Goal: Navigation & Orientation: Find specific page/section

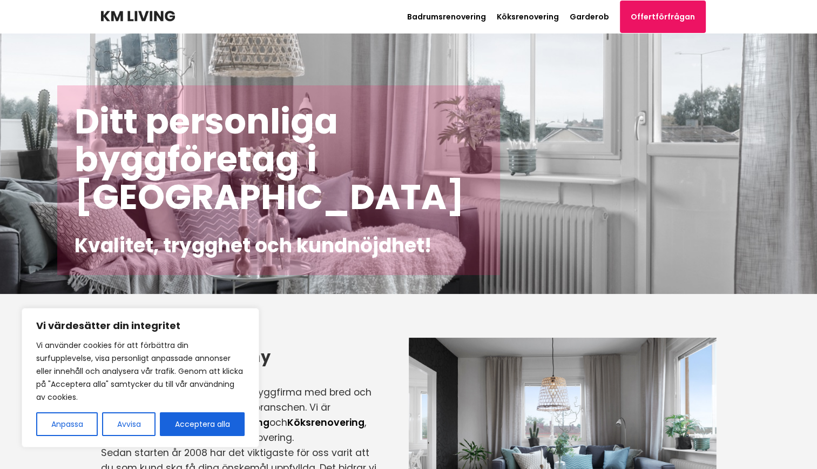
click at [213, 426] on button "Acceptera alla" at bounding box center [202, 424] width 85 height 24
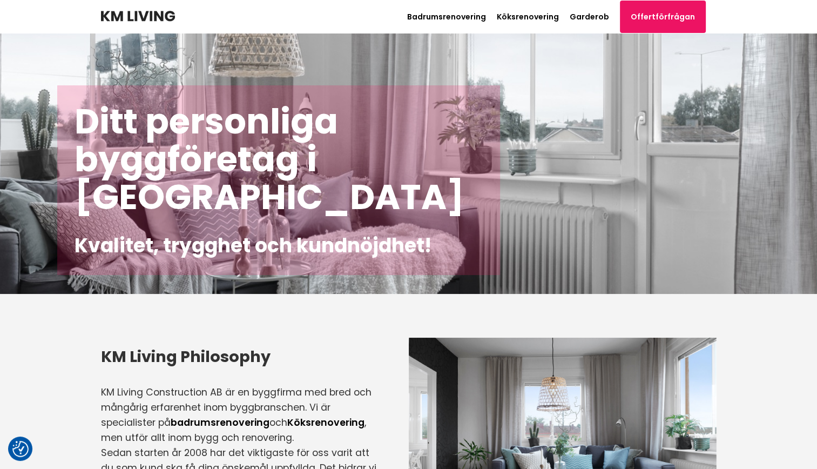
checkbox input "true"
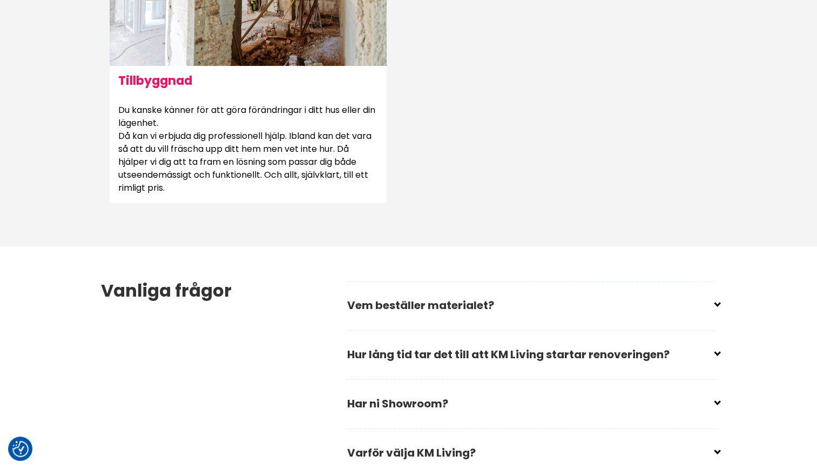
scroll to position [1519, 0]
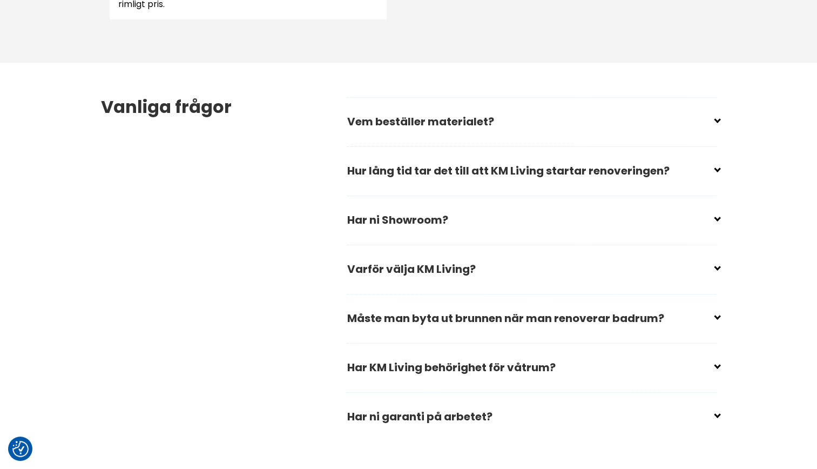
click at [505, 124] on input "checkbox" at bounding box center [535, 117] width 370 height 16
checkbox input "false"
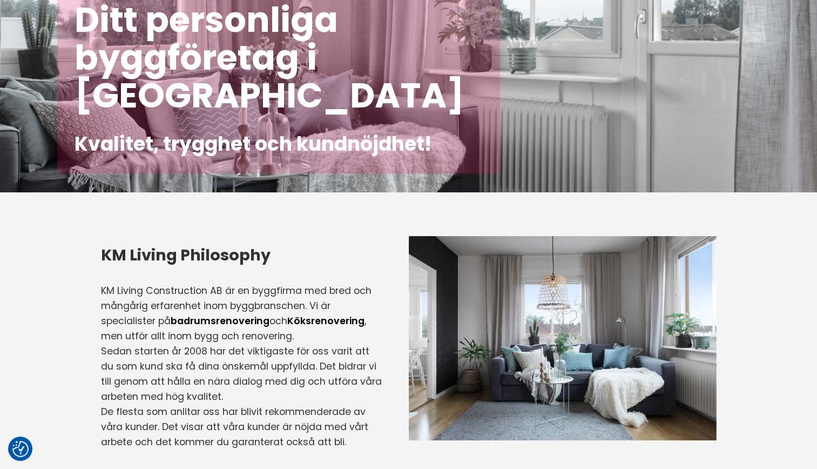
scroll to position [0, 0]
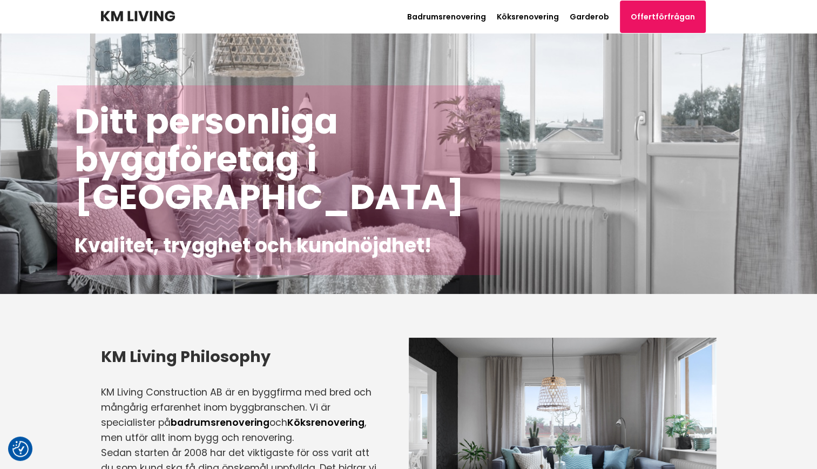
click at [534, 16] on link "Köksrenovering" at bounding box center [528, 16] width 62 height 11
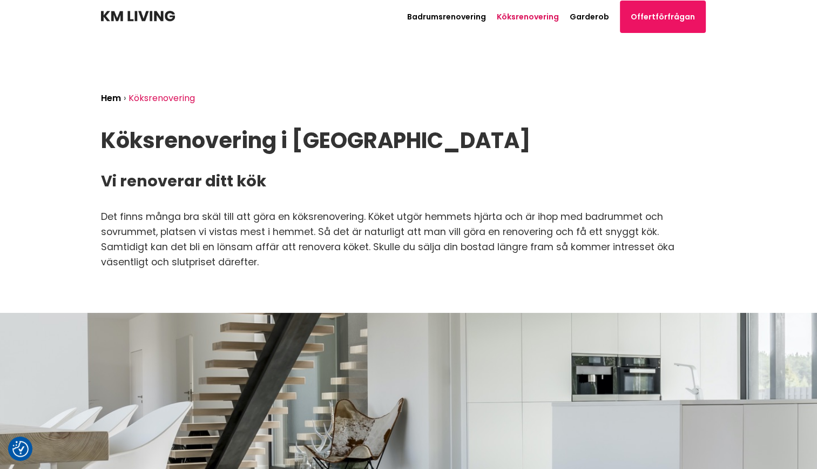
click at [595, 17] on link "Garderob" at bounding box center [589, 16] width 39 height 11
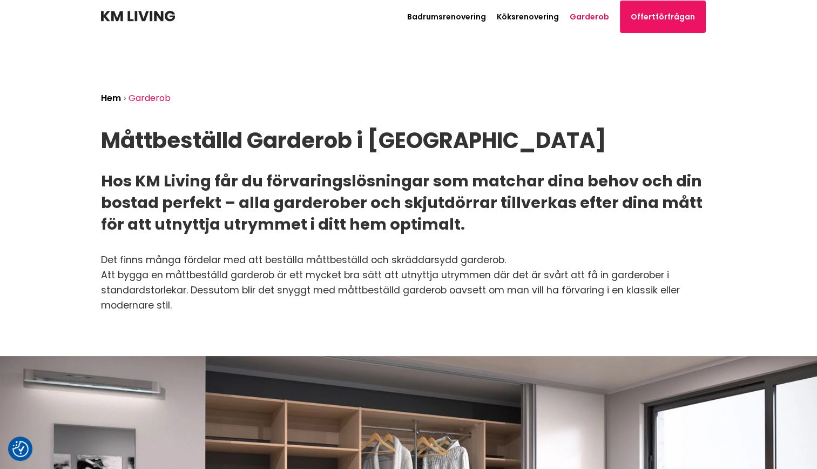
click at [467, 25] on header "Badrumsrenovering Köksrenovering Garderob Offertförfrågan Path [PHONE_NUMBER]" at bounding box center [409, 16] width 616 height 33
click at [461, 17] on link "Badrumsrenovering" at bounding box center [446, 16] width 79 height 11
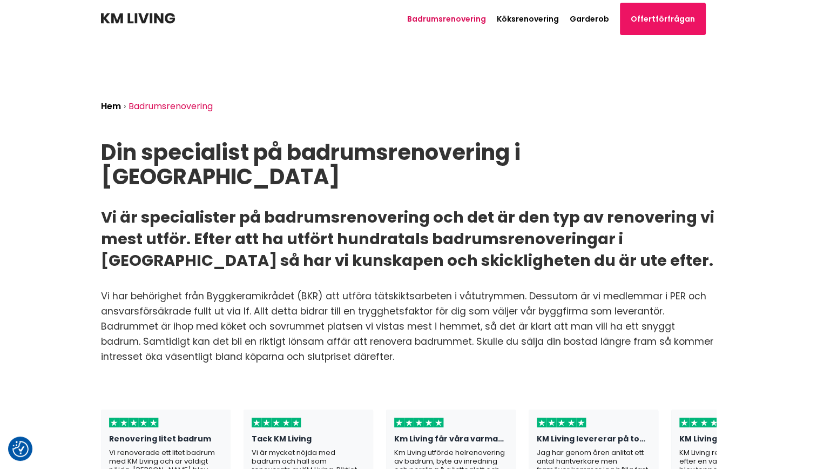
scroll to position [0, 54]
